Goal: Task Accomplishment & Management: Complete application form

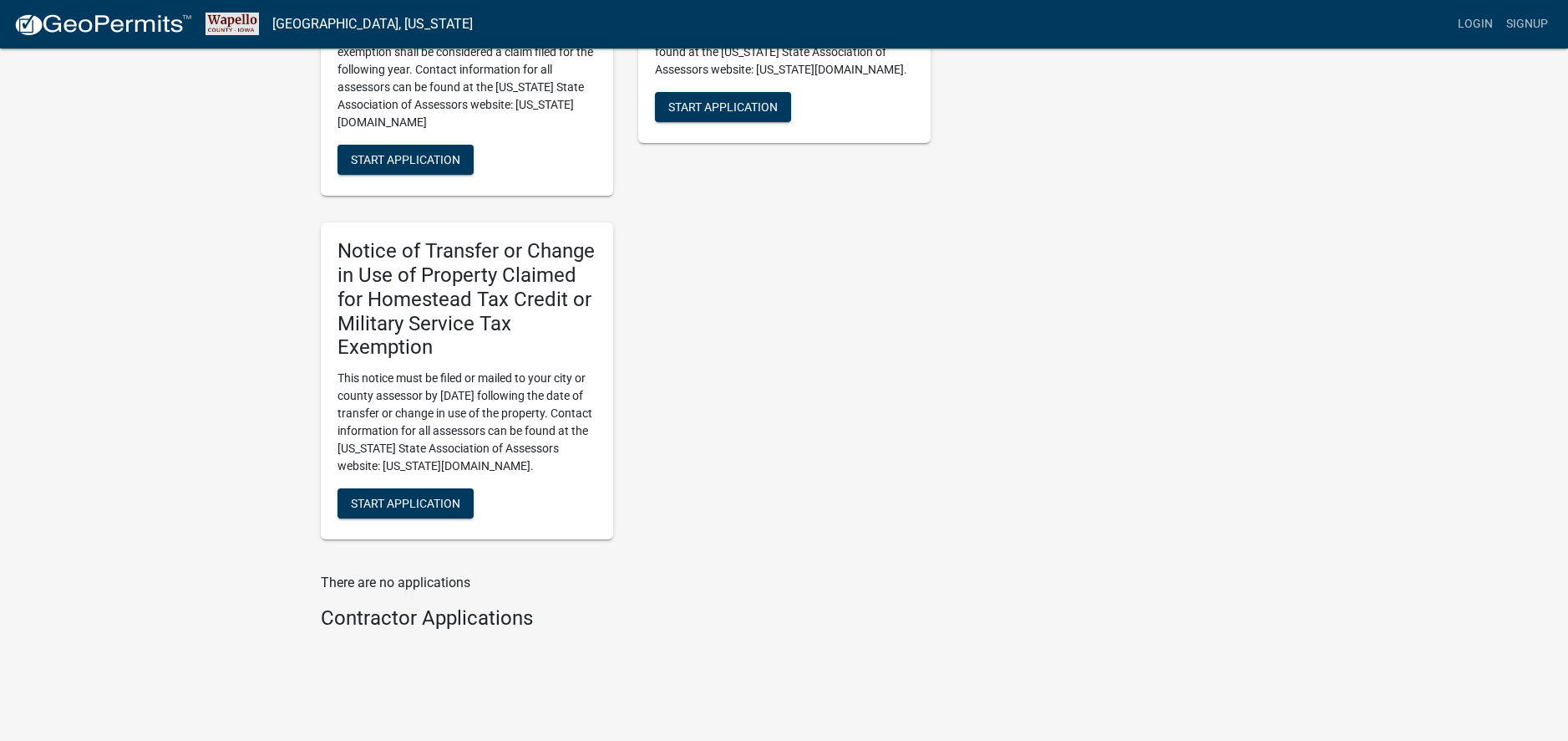
scroll to position [1114, 0]
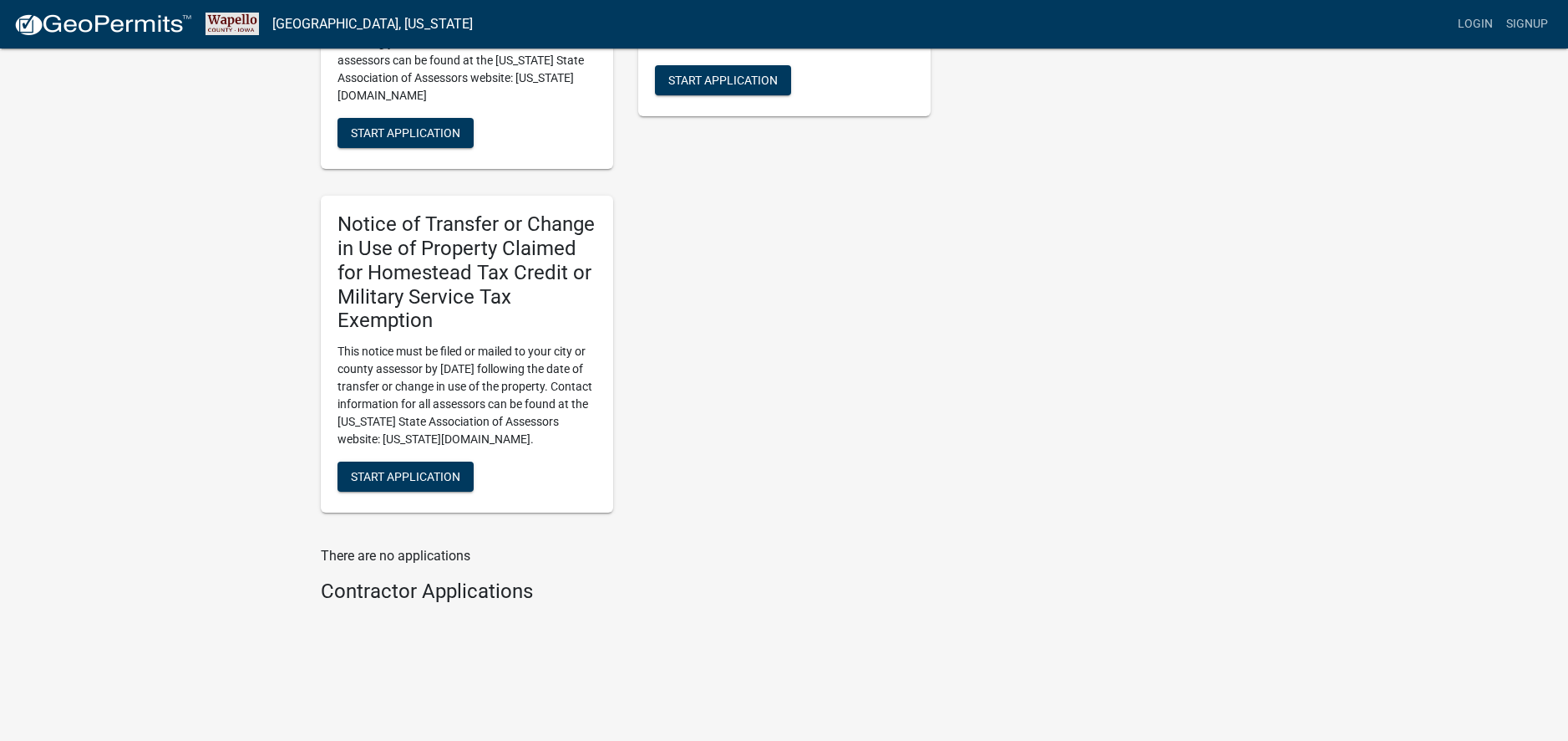
click at [481, 588] on h4 "Contractor Applications" at bounding box center [626, 591] width 610 height 24
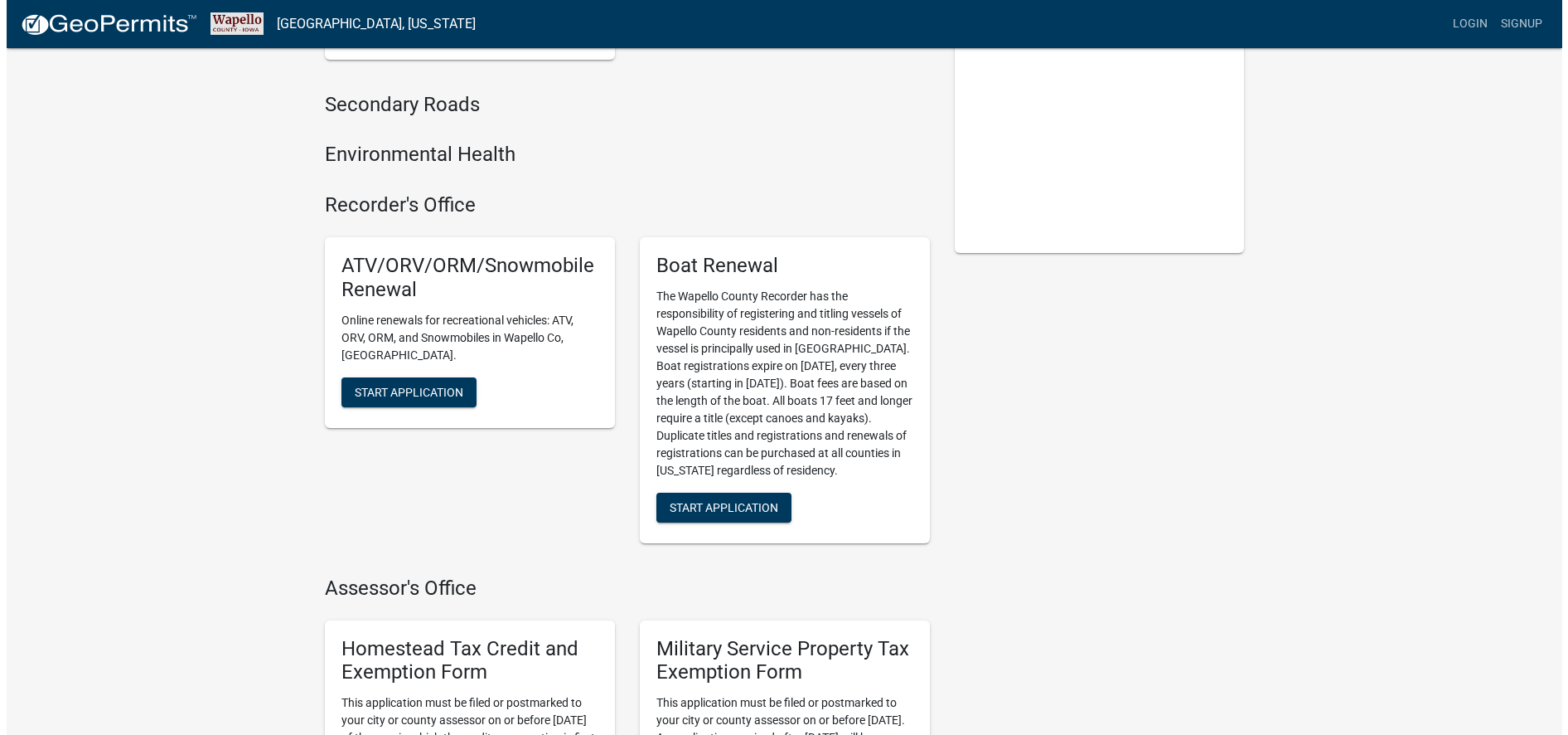
scroll to position [0, 0]
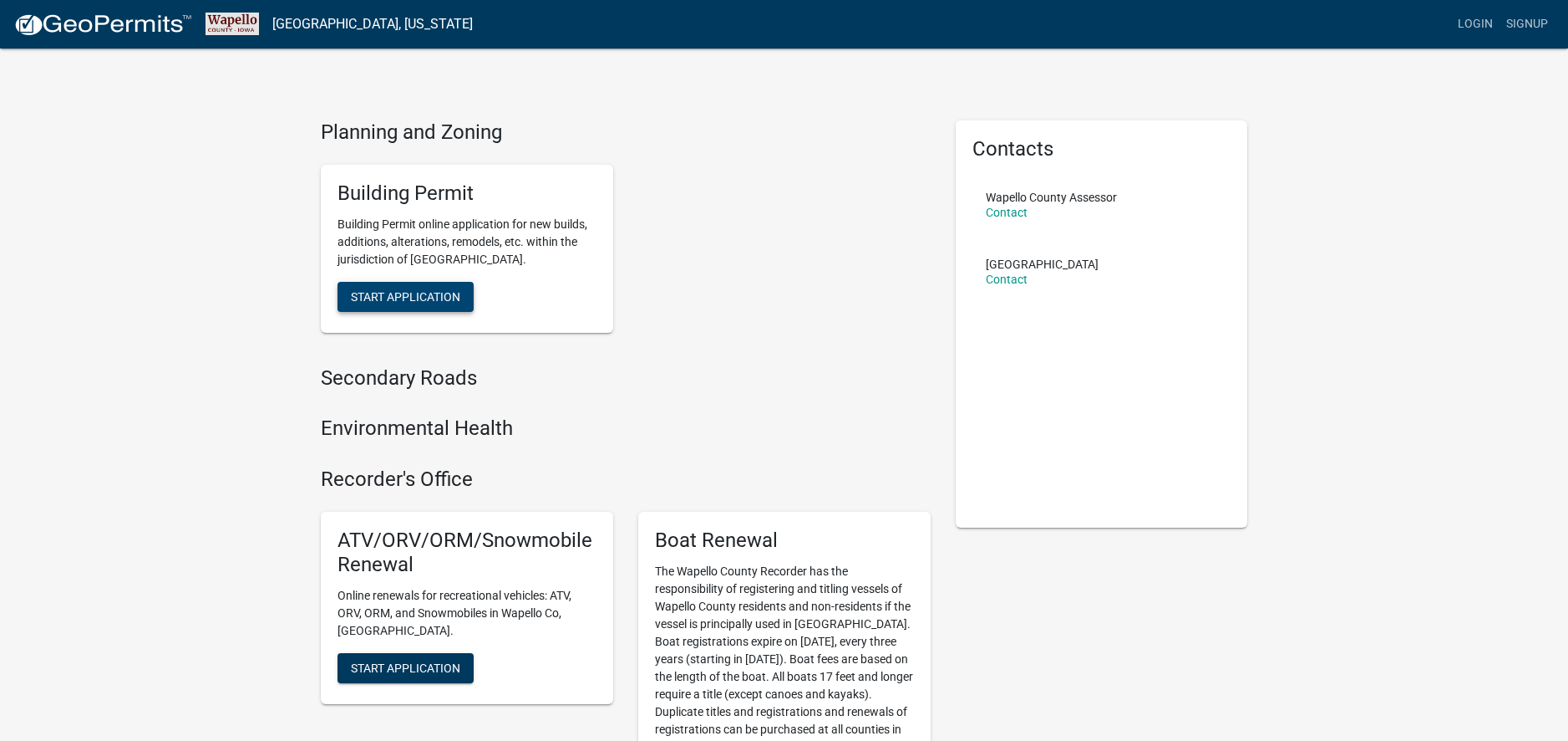
click at [431, 301] on span "Start Application" at bounding box center [406, 296] width 110 height 13
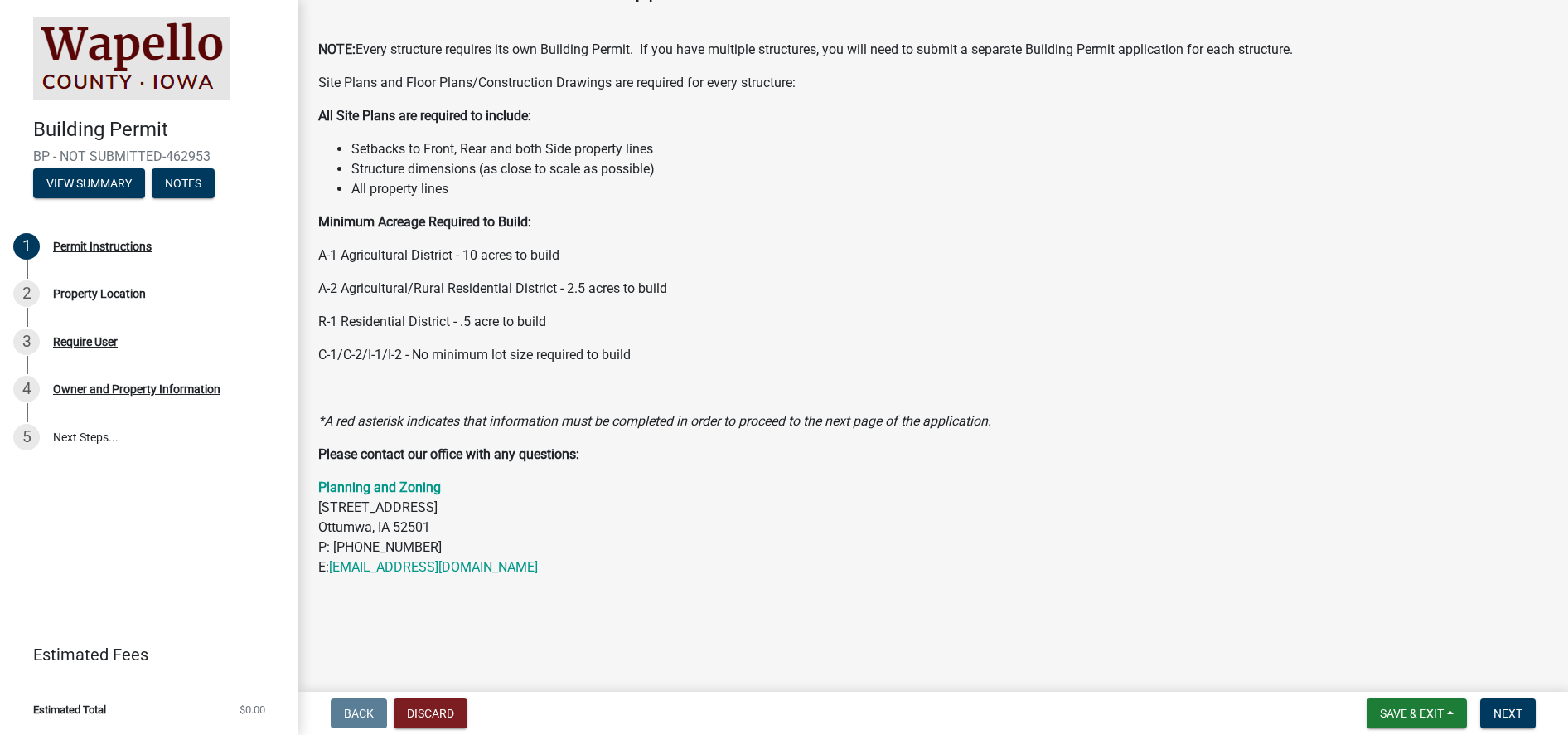
scroll to position [121, 0]
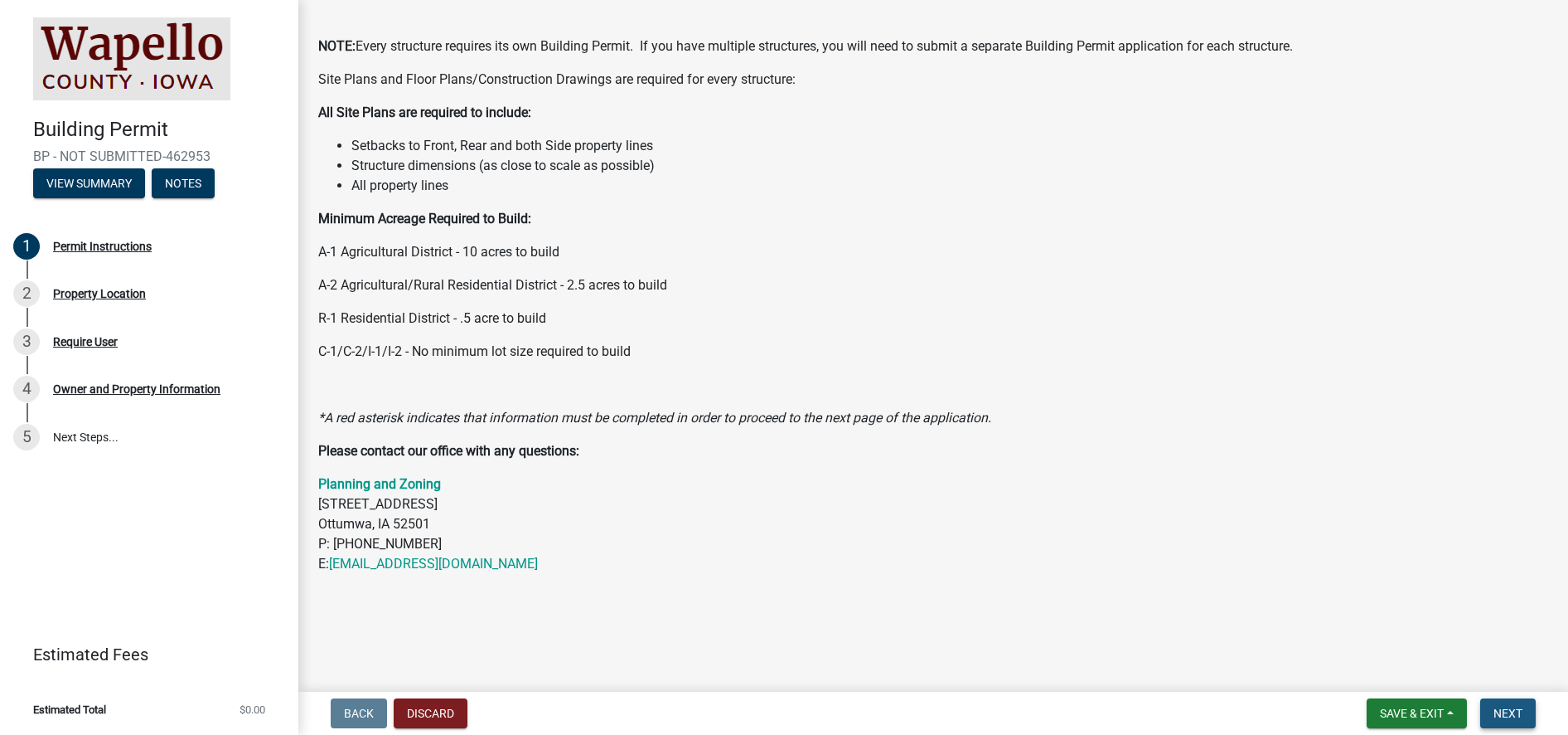
click at [1513, 717] on span "Next" at bounding box center [1508, 713] width 29 height 13
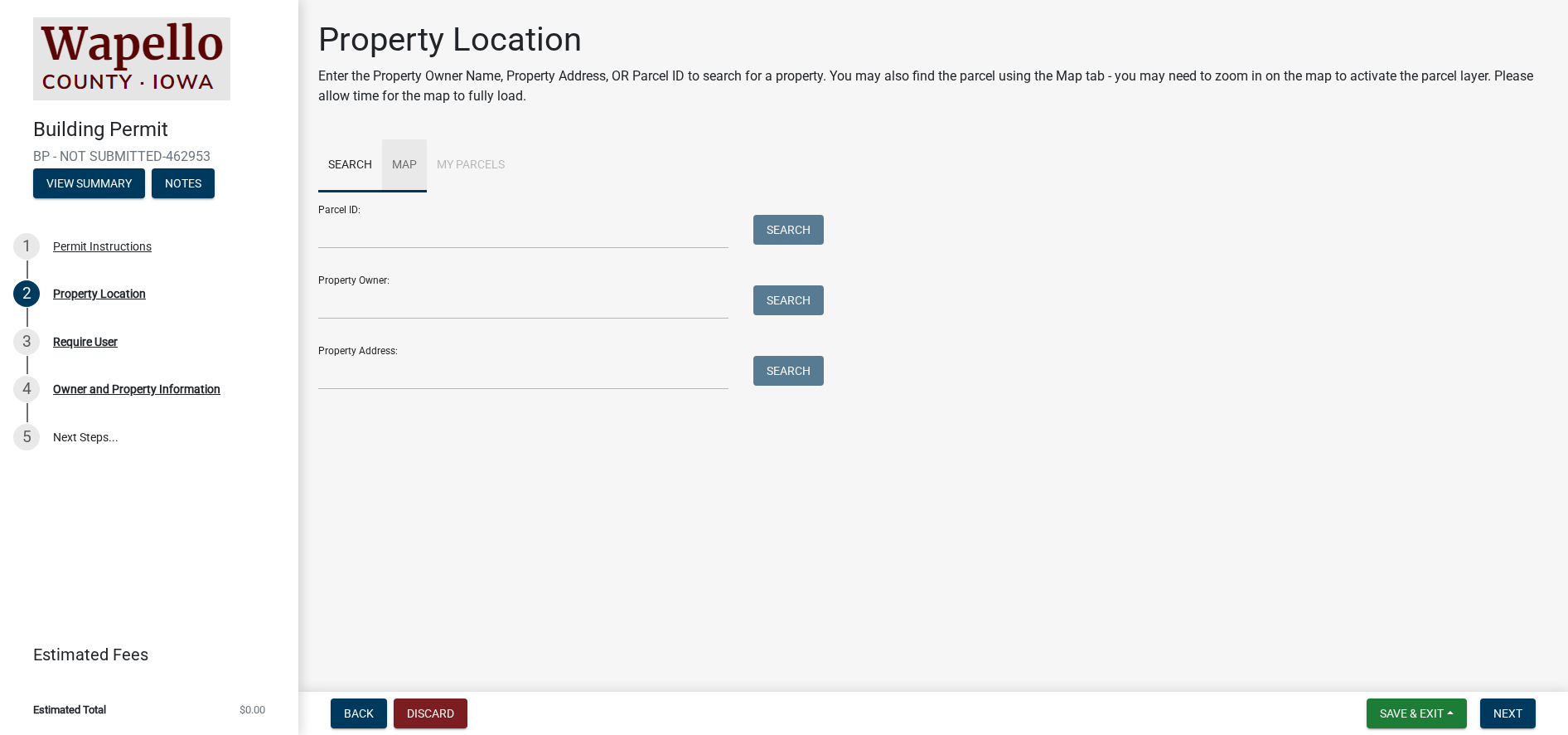
click at [393, 162] on link "Map" at bounding box center [405, 166] width 45 height 53
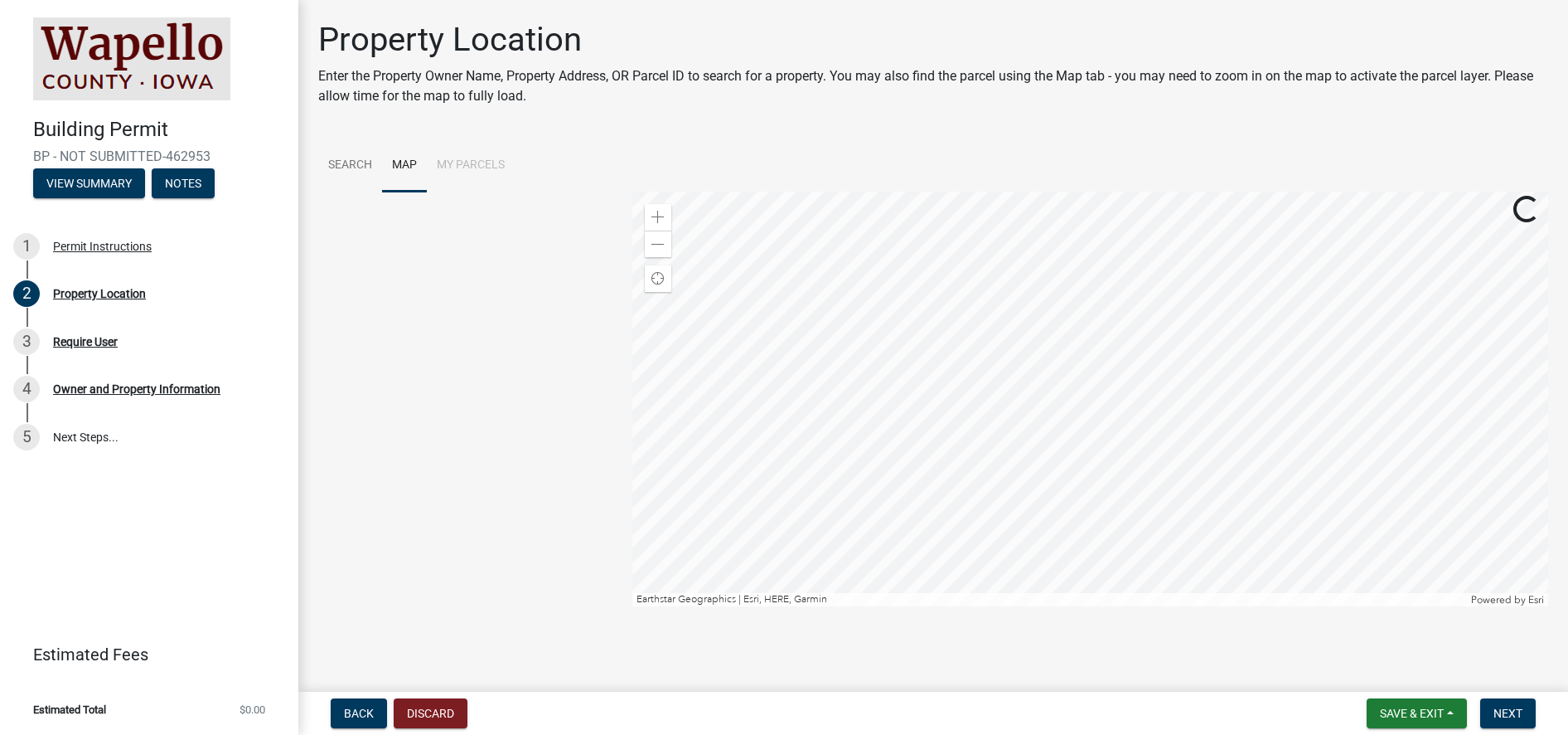
click at [1069, 496] on div at bounding box center [1091, 399] width 917 height 415
click at [1108, 485] on div at bounding box center [1091, 399] width 917 height 415
click at [878, 428] on div at bounding box center [1091, 399] width 917 height 415
